Goal: Task Accomplishment & Management: Use online tool/utility

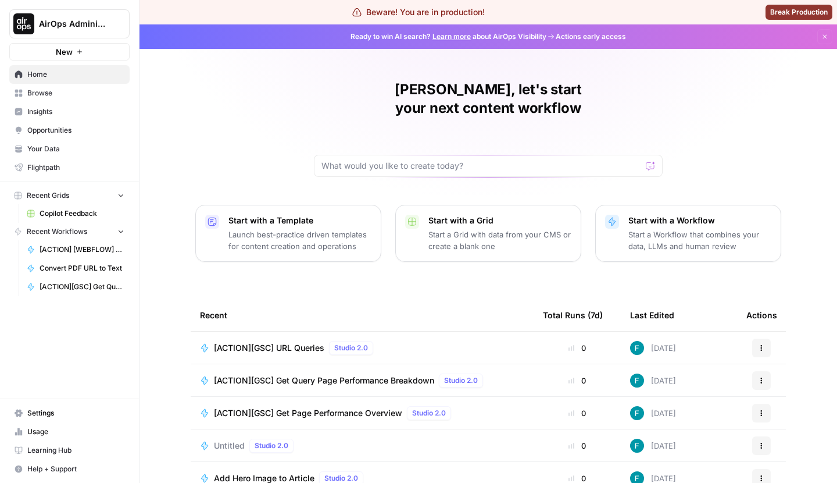
click at [454, 237] on button "Start with a Grid Start a Grid with data from your CMS or create a blank one" at bounding box center [488, 233] width 186 height 57
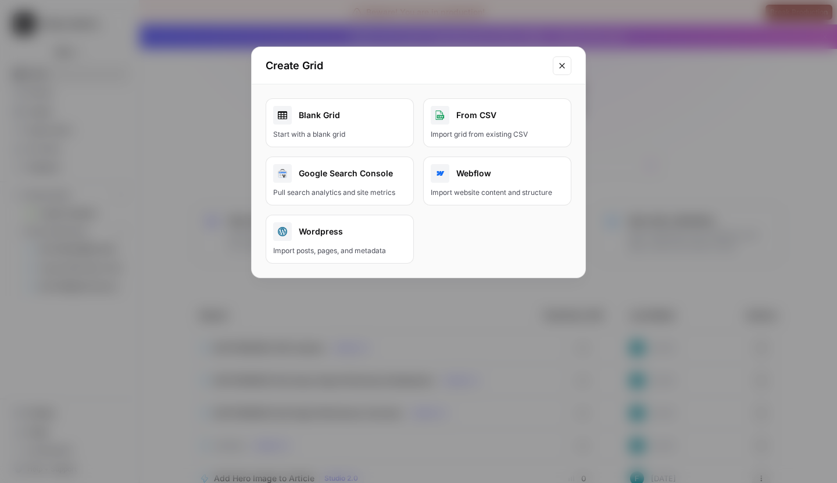
click at [567, 73] on button "Close modal" at bounding box center [562, 65] width 19 height 19
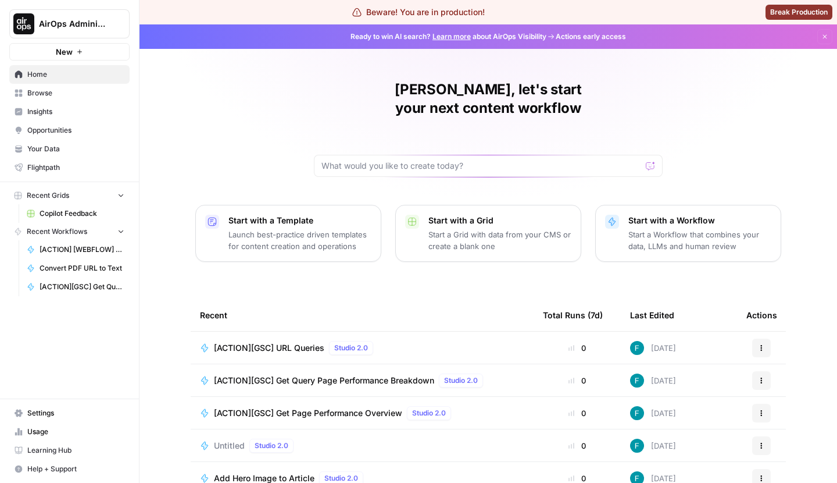
click at [53, 19] on span "AirOps Administrative" at bounding box center [74, 24] width 70 height 12
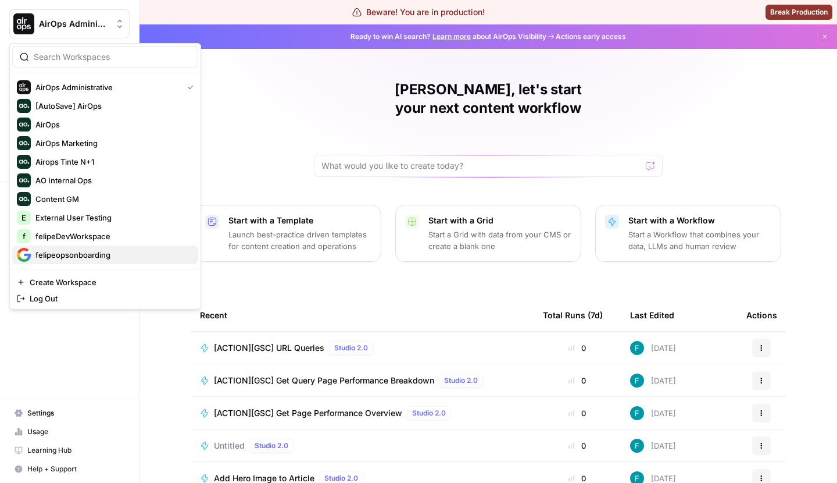
click at [77, 258] on span "felipeopsonboarding" at bounding box center [112, 255] width 154 height 12
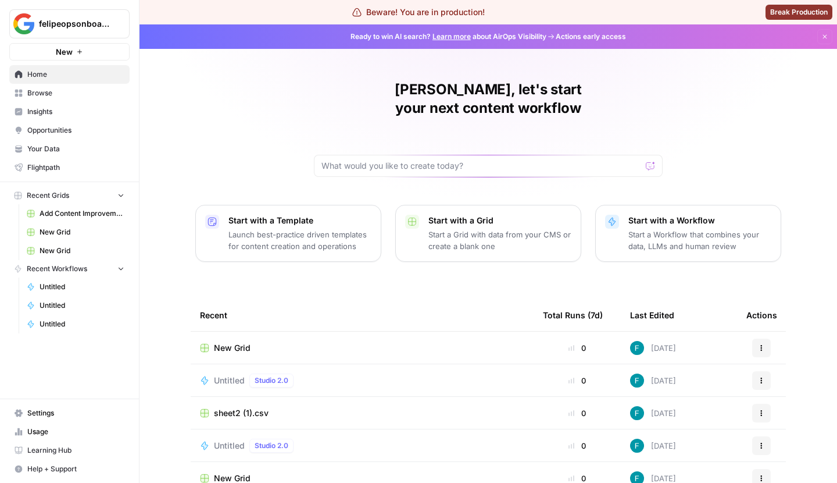
click at [280, 342] on div "New Grid" at bounding box center [362, 348] width 324 height 12
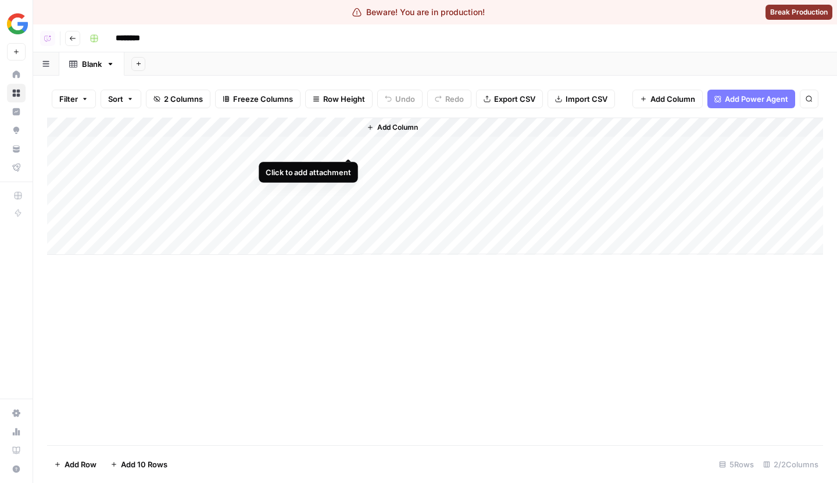
click at [348, 147] on div "Add Column" at bounding box center [435, 185] width 776 height 137
drag, startPoint x: 358, startPoint y: 126, endPoint x: 452, endPoint y: 126, distance: 94.2
click at [452, 126] on div "Add Column" at bounding box center [435, 185] width 776 height 137
click at [321, 144] on div "Add Column" at bounding box center [435, 185] width 776 height 137
click at [321, 150] on div at bounding box center [354, 146] width 199 height 22
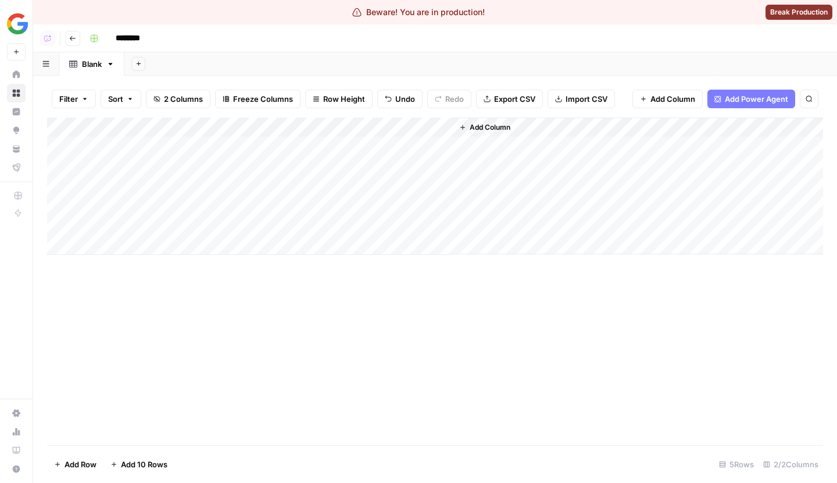
click at [312, 144] on div at bounding box center [354, 146] width 199 height 22
click at [328, 167] on div "Add Column" at bounding box center [435, 185] width 776 height 137
click at [344, 195] on div "Add Column" at bounding box center [435, 185] width 776 height 137
click at [328, 154] on div "Add Column" at bounding box center [435, 185] width 776 height 137
drag, startPoint x: 451, startPoint y: 155, endPoint x: 445, endPoint y: 209, distance: 54.5
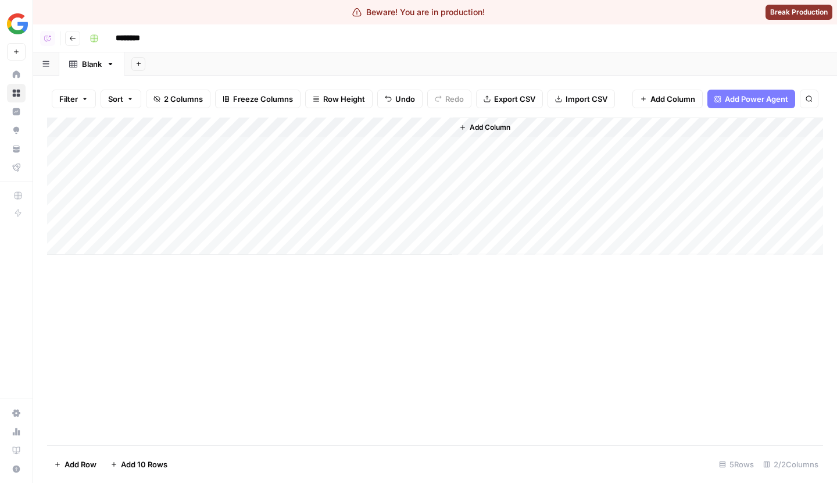
click at [445, 208] on div "Add Column" at bounding box center [435, 185] width 776 height 137
click at [349, 147] on div "Add Column" at bounding box center [435, 185] width 776 height 137
click at [386, 370] on div "Add Column" at bounding box center [435, 280] width 776 height 327
click at [391, 405] on div "Add Column" at bounding box center [435, 280] width 776 height 327
click at [195, 130] on div "Add Column" at bounding box center [435, 185] width 776 height 137
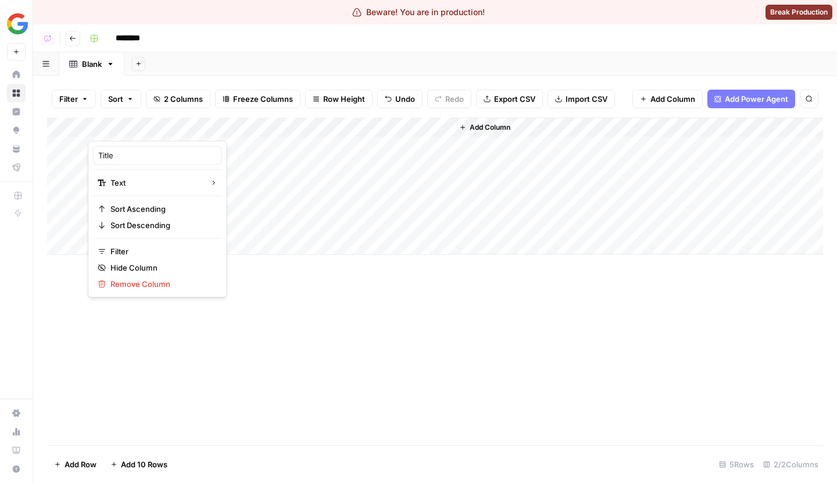
click at [235, 143] on div "Add Column" at bounding box center [435, 185] width 776 height 137
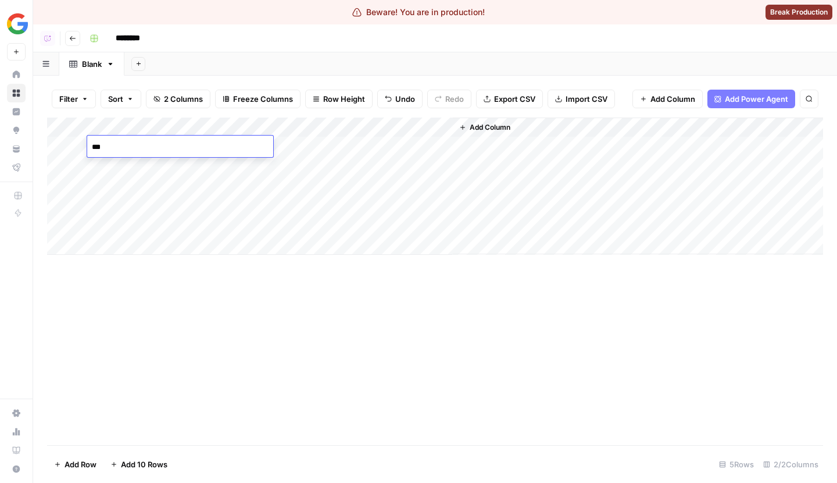
type textarea "****"
click at [243, 211] on div "Add Column" at bounding box center [435, 185] width 776 height 137
click at [306, 171] on div "Add Column" at bounding box center [435, 185] width 776 height 137
click at [203, 164] on div "Add Column" at bounding box center [435, 185] width 776 height 137
click at [226, 148] on div "Add Column" at bounding box center [435, 185] width 776 height 137
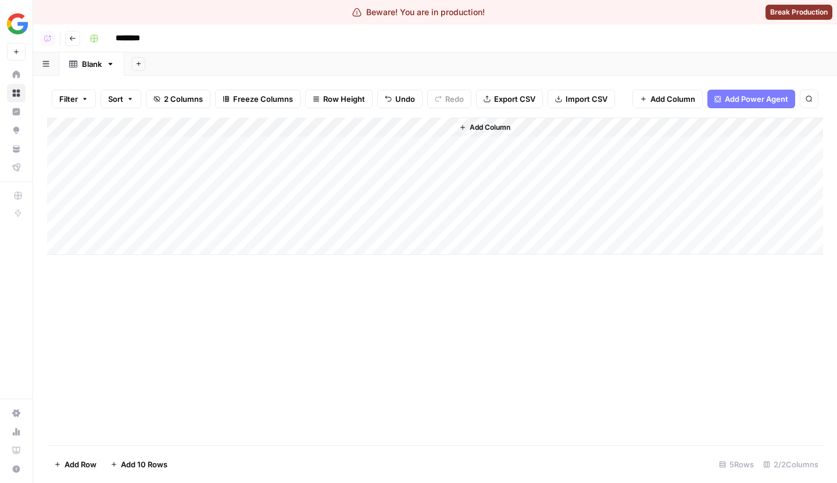
drag, startPoint x: 255, startPoint y: 155, endPoint x: 255, endPoint y: 236, distance: 80.8
click at [255, 236] on div "Add Column" at bounding box center [435, 185] width 776 height 137
click at [152, 337] on div "Add Column" at bounding box center [435, 280] width 776 height 327
drag, startPoint x: 255, startPoint y: 152, endPoint x: 249, endPoint y: 183, distance: 31.5
click at [249, 183] on div "Add Column" at bounding box center [435, 185] width 776 height 137
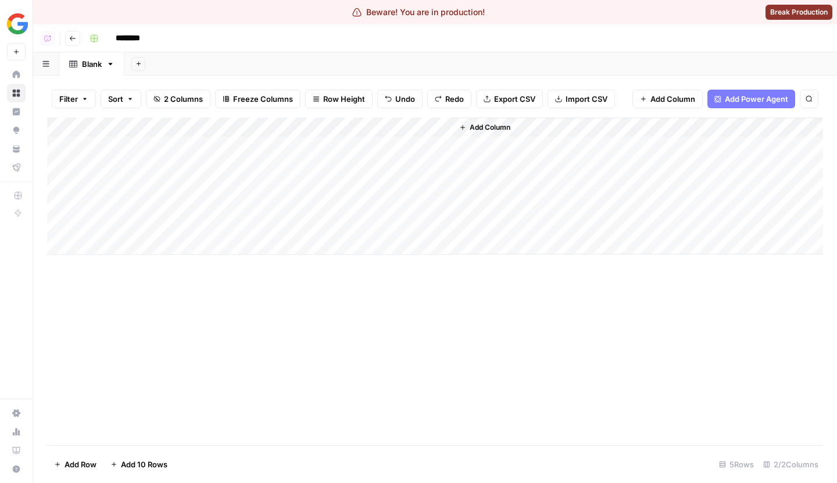
click at [222, 305] on div "Add Column" at bounding box center [435, 280] width 776 height 327
click at [167, 194] on div "Add Column" at bounding box center [435, 185] width 776 height 137
drag, startPoint x: 163, startPoint y: 222, endPoint x: 144, endPoint y: 165, distance: 59.4
click at [144, 165] on div "Add Column" at bounding box center [435, 185] width 776 height 137
click at [205, 382] on div "Add Column" at bounding box center [435, 280] width 776 height 327
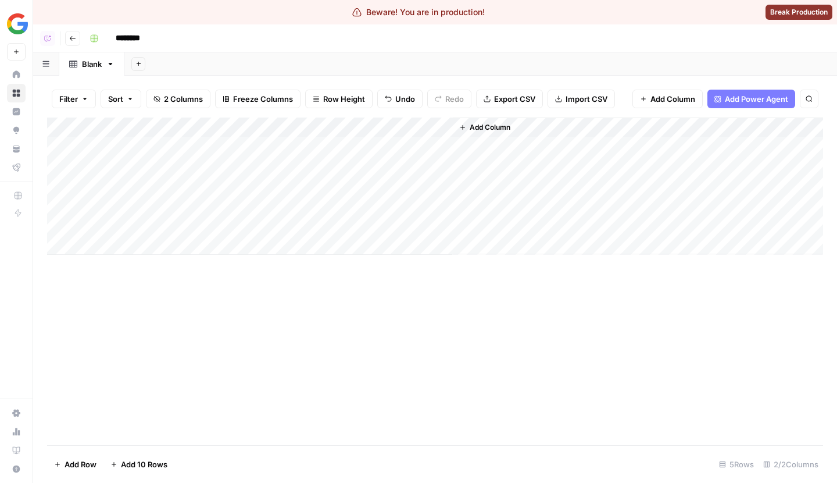
click at [220, 324] on div "Add Column" at bounding box center [435, 280] width 776 height 327
click at [305, 217] on div "Add Column" at bounding box center [435, 185] width 776 height 137
click at [183, 151] on div "Add Column" at bounding box center [435, 185] width 776 height 137
drag, startPoint x: 253, startPoint y: 154, endPoint x: 244, endPoint y: 145, distance: 12.4
click at [244, 145] on div "Add Column" at bounding box center [435, 185] width 776 height 137
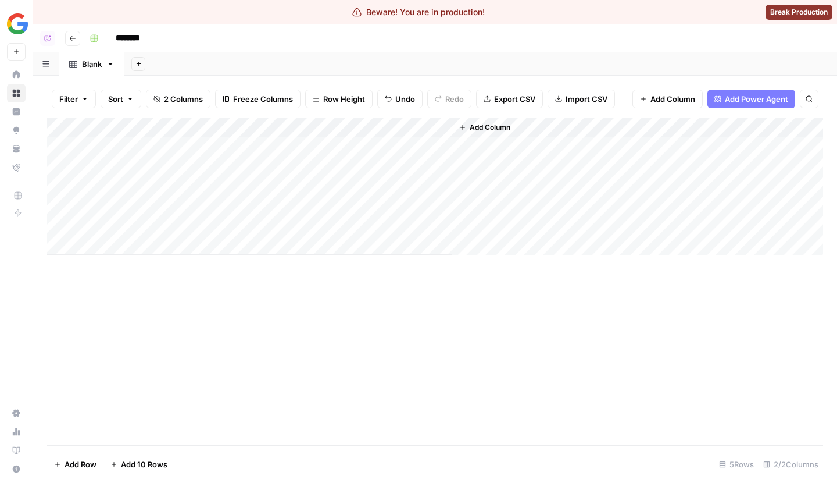
click at [243, 385] on div "Add Column" at bounding box center [435, 280] width 776 height 327
